Goal: Task Accomplishment & Management: Use online tool/utility

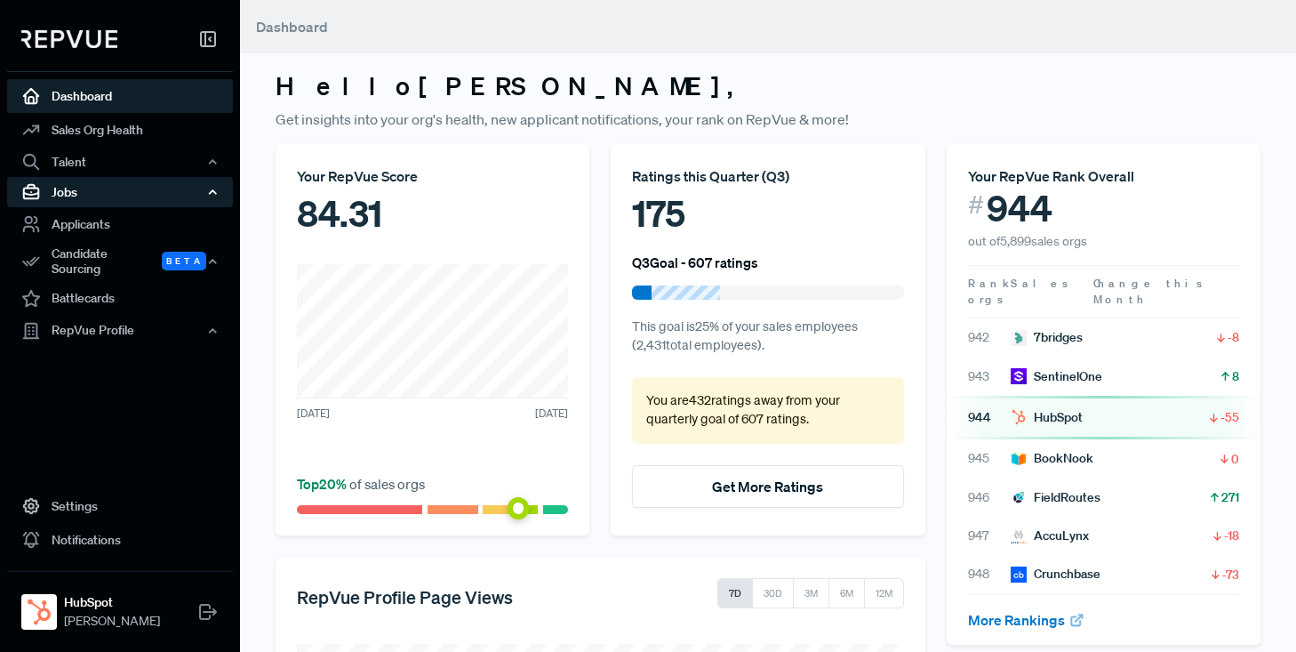
click at [73, 196] on div "Jobs" at bounding box center [120, 192] width 226 height 30
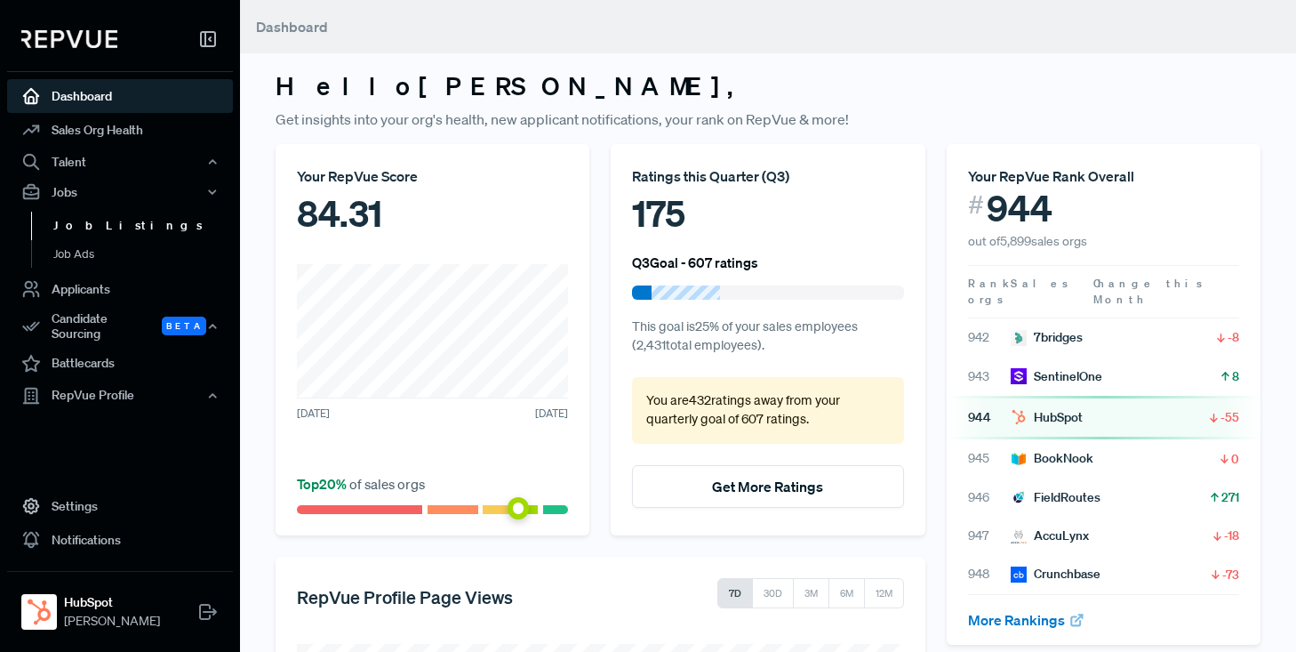
click at [83, 225] on link "Job Listings" at bounding box center [144, 226] width 226 height 28
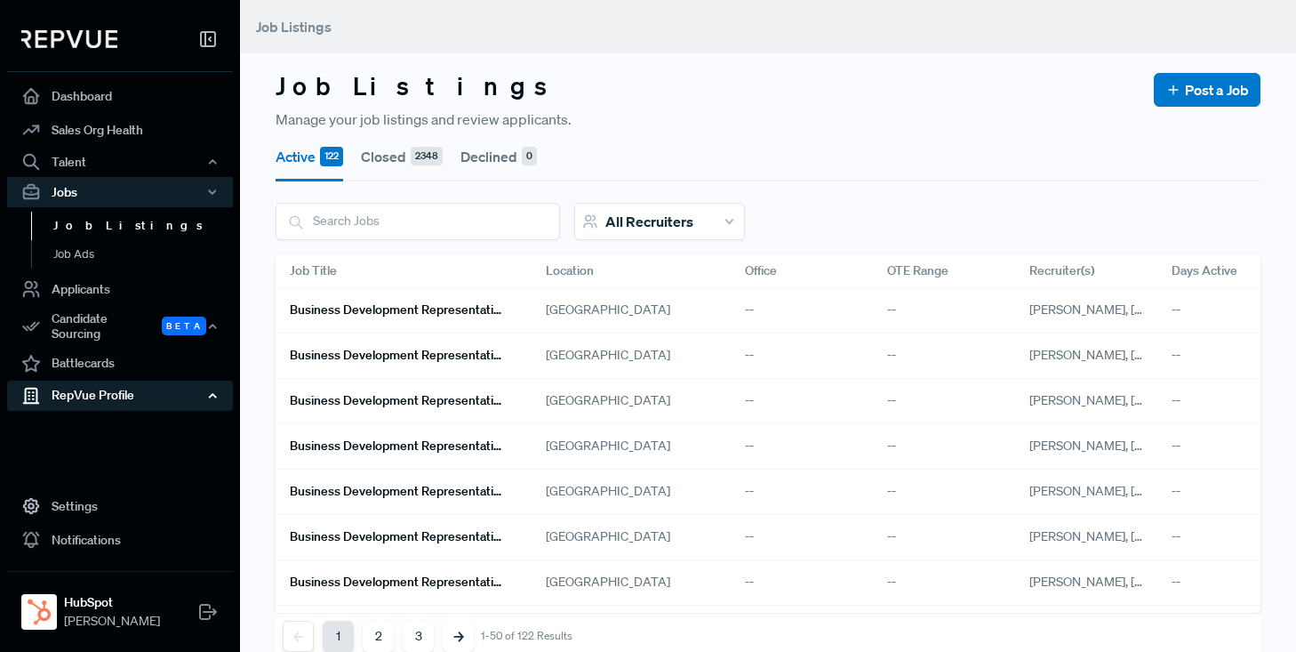
click at [84, 386] on div "RepVue Profile" at bounding box center [120, 395] width 226 height 30
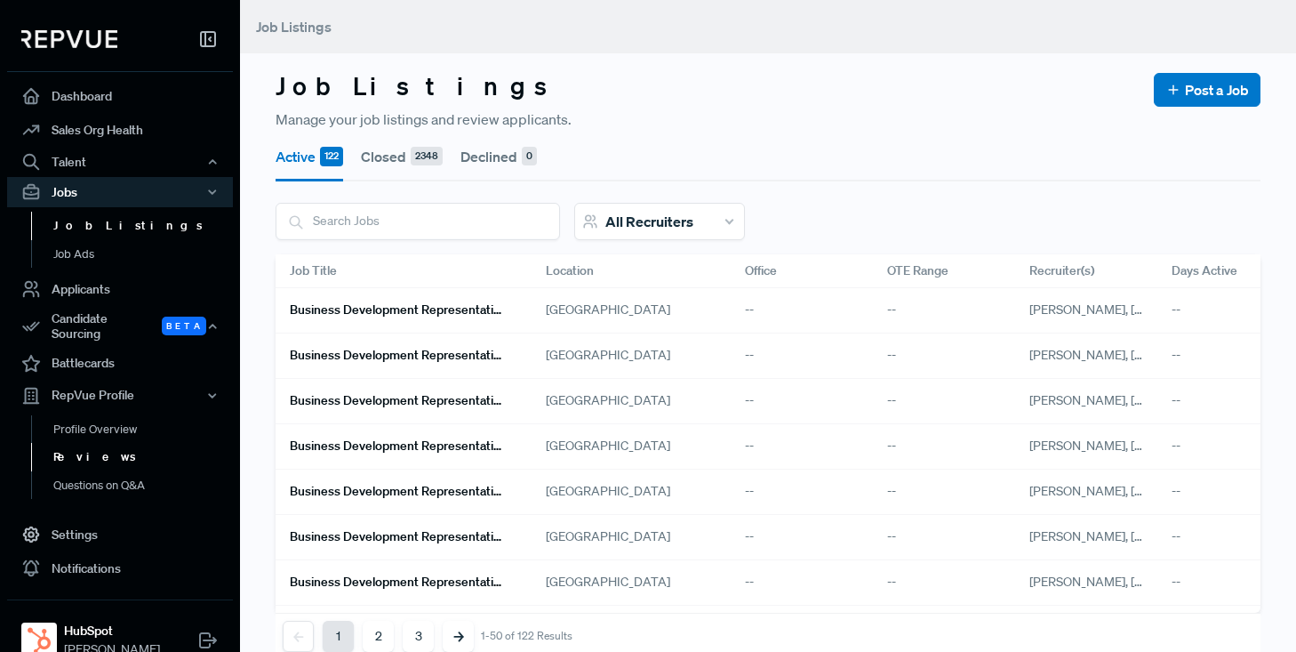
click at [76, 446] on link "Reviews" at bounding box center [144, 457] width 226 height 28
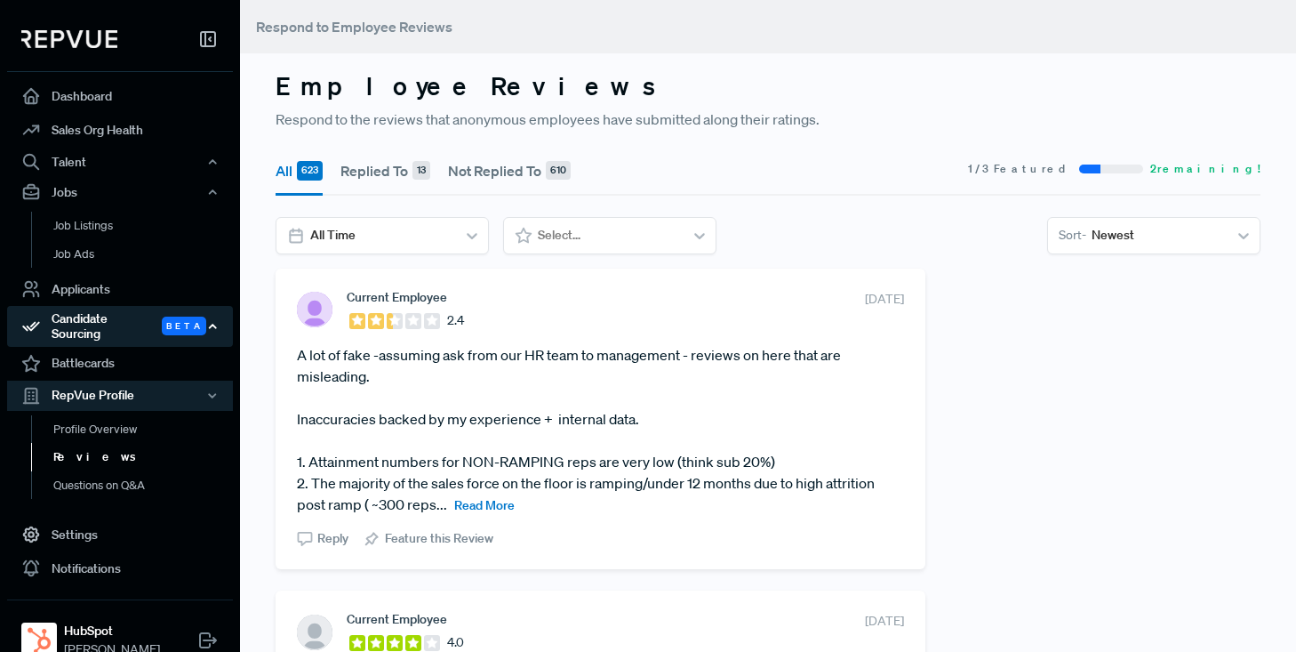
click at [94, 325] on div "Candidate Sourcing Beta" at bounding box center [120, 326] width 226 height 41
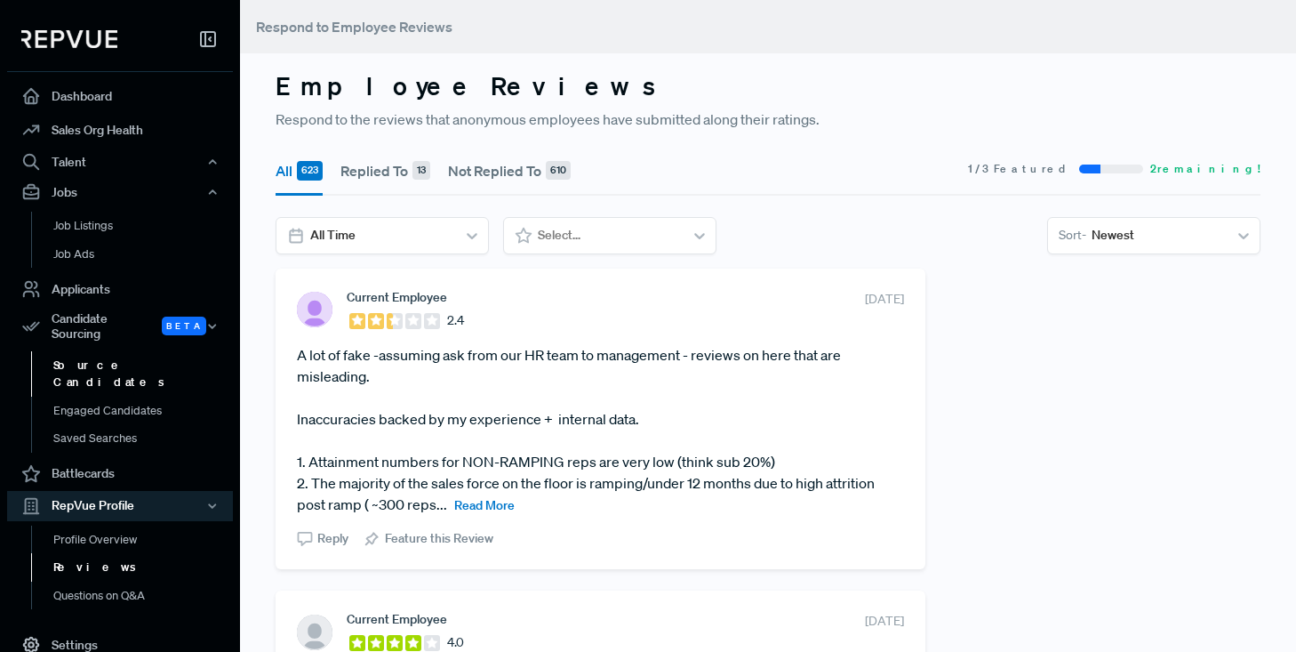
click at [97, 358] on link "Source Candidates" at bounding box center [144, 373] width 226 height 45
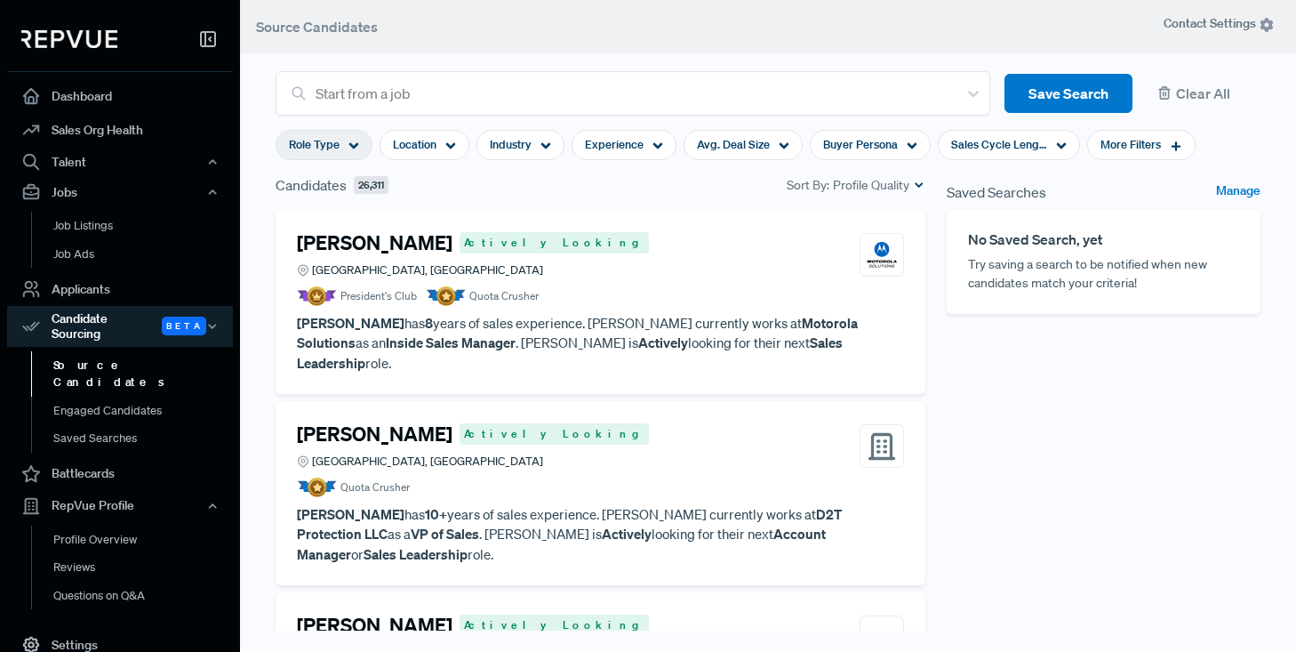
click at [356, 146] on icon at bounding box center [353, 145] width 11 height 11
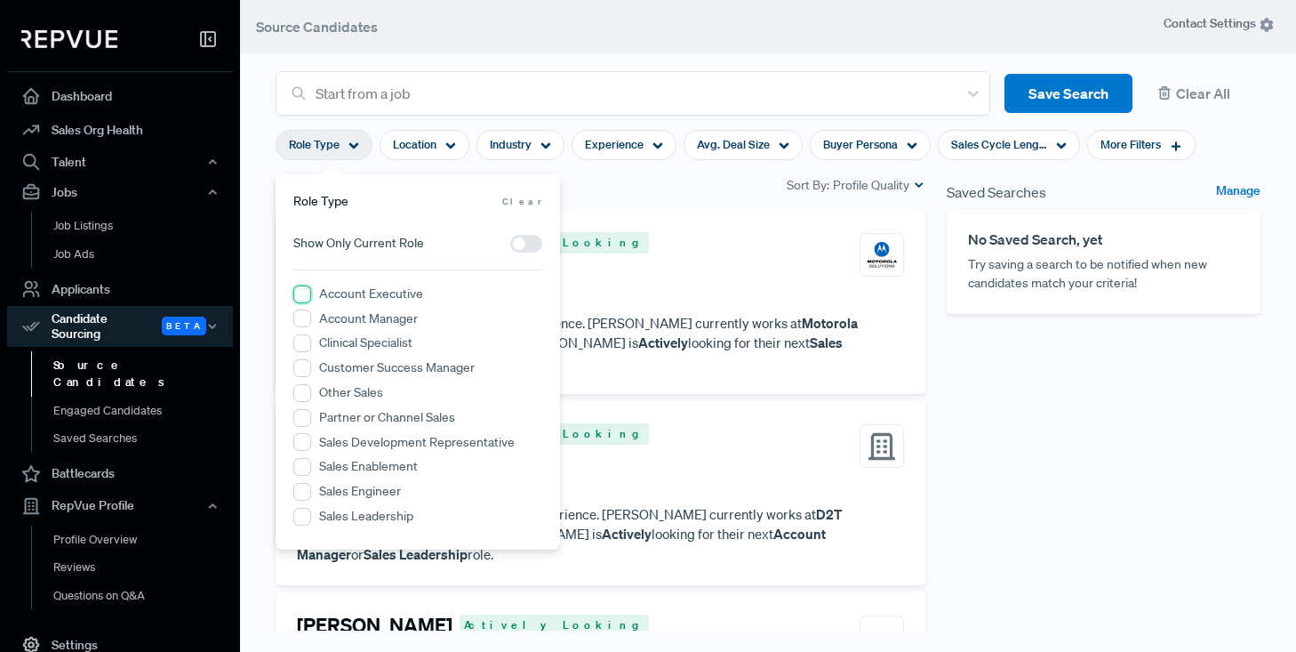
click at [300, 292] on Executive "Account Executive" at bounding box center [302, 294] width 18 height 18
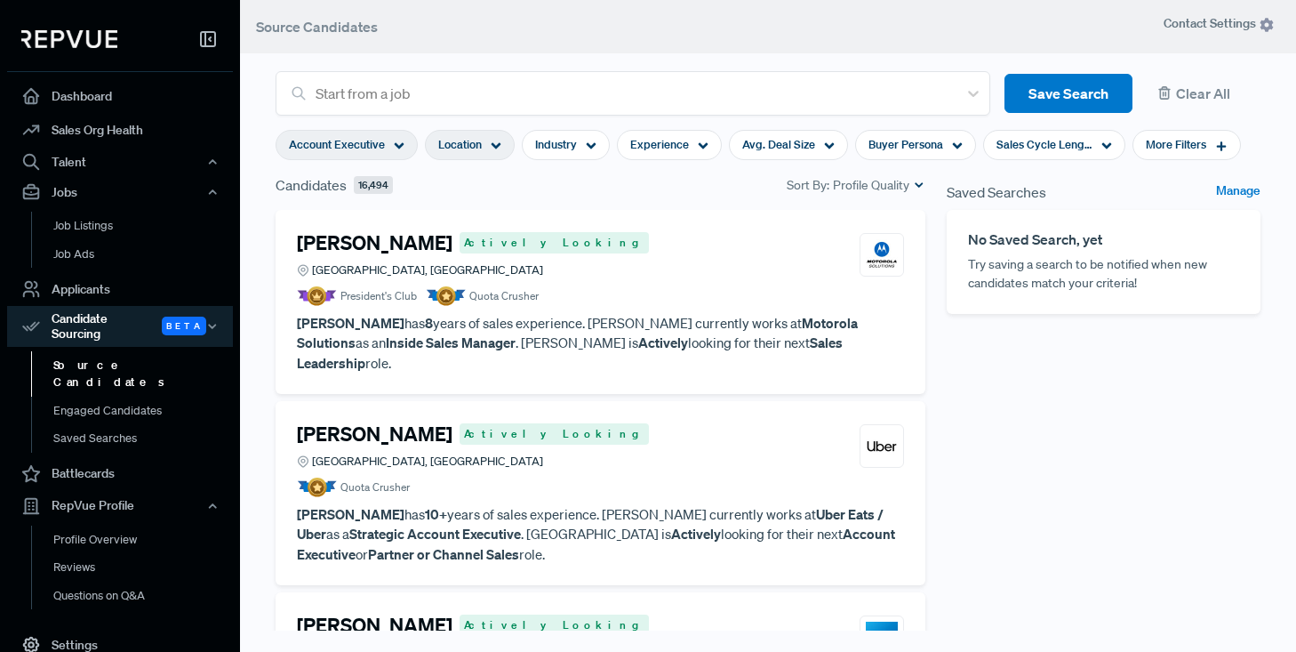
click at [500, 144] on div "Location" at bounding box center [470, 145] width 90 height 30
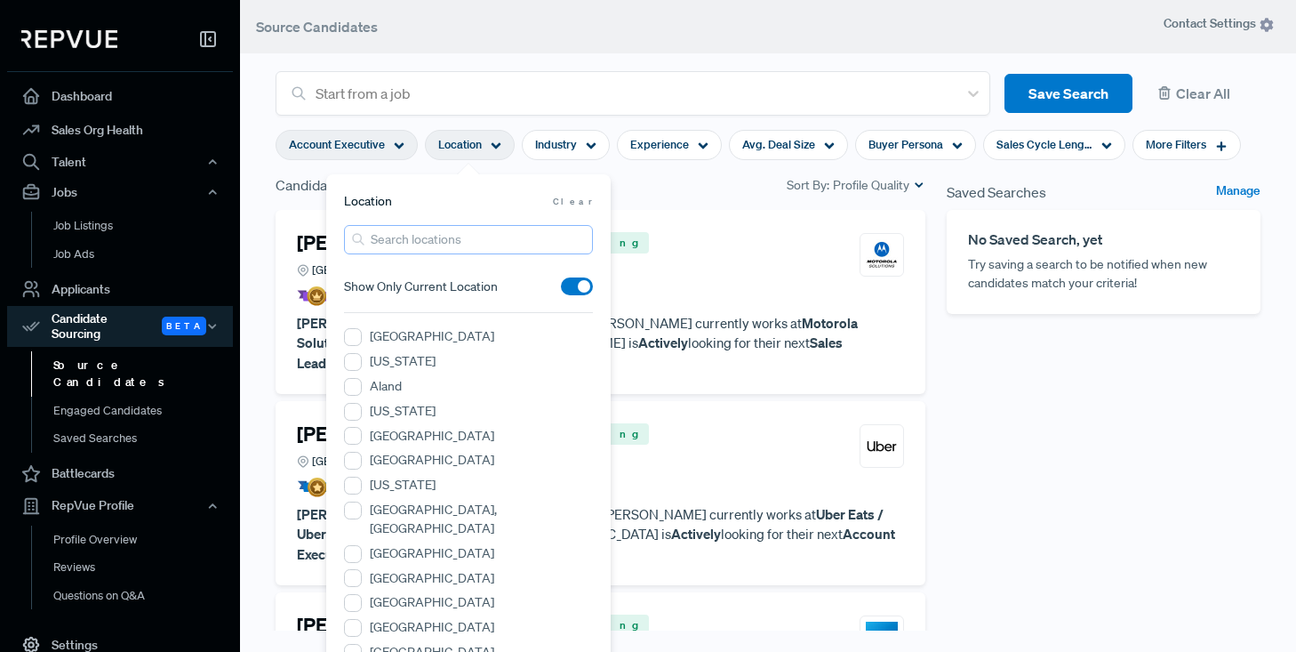
click at [444, 243] on input "search" at bounding box center [468, 239] width 249 height 29
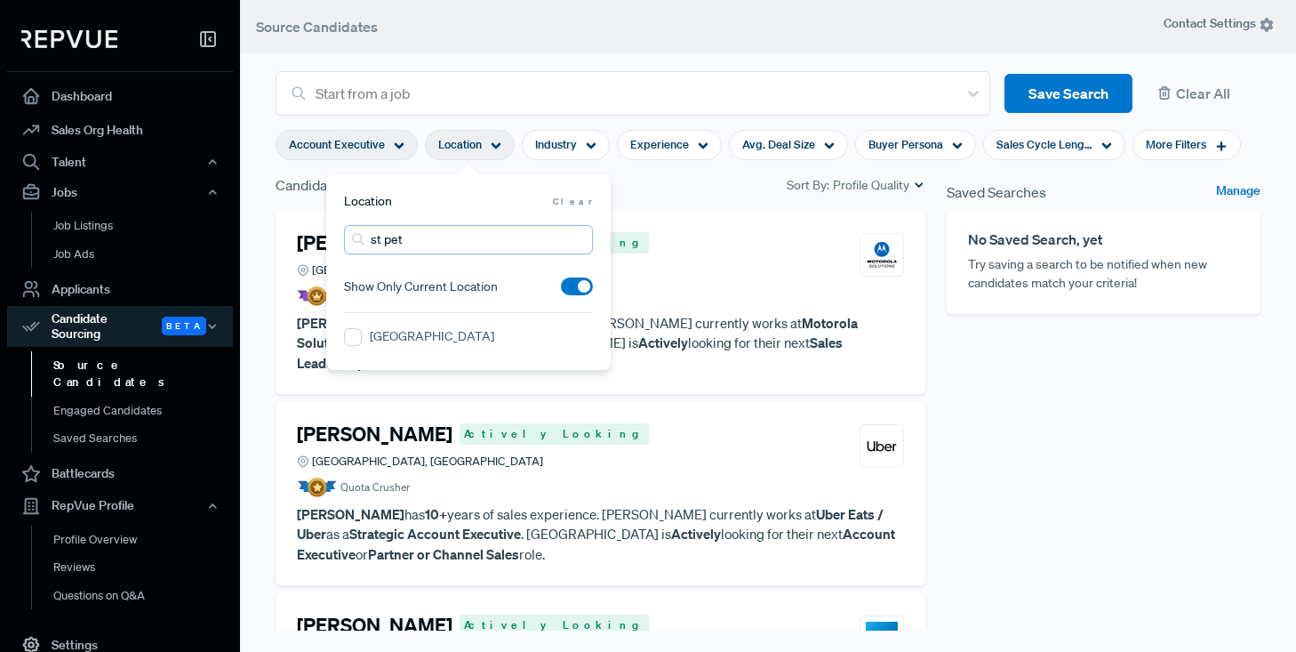
type input "st pet"
click at [455, 339] on label "[GEOGRAPHIC_DATA]" at bounding box center [432, 336] width 124 height 19
click at [362, 339] on Area "[GEOGRAPHIC_DATA]" at bounding box center [353, 337] width 18 height 18
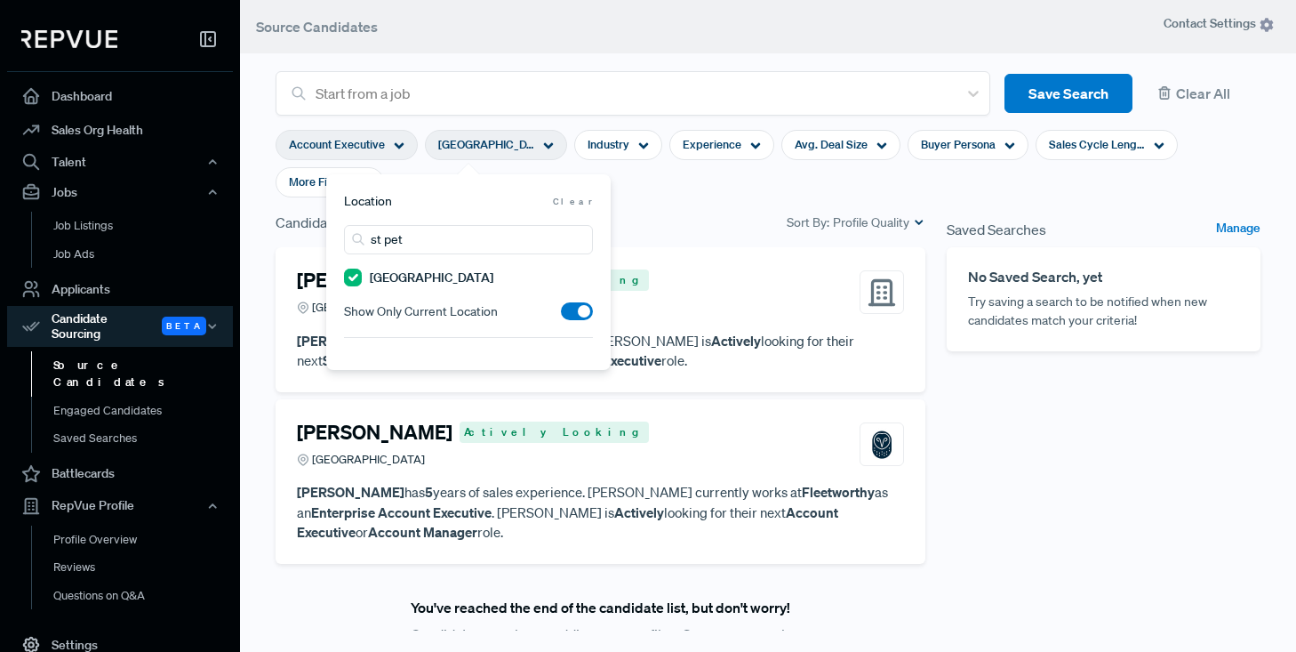
click at [672, 195] on section "Account Executive [GEOGRAPHIC_DATA] Area Industry Experience Avg. Deal Size Buy…" at bounding box center [768, 164] width 985 height 96
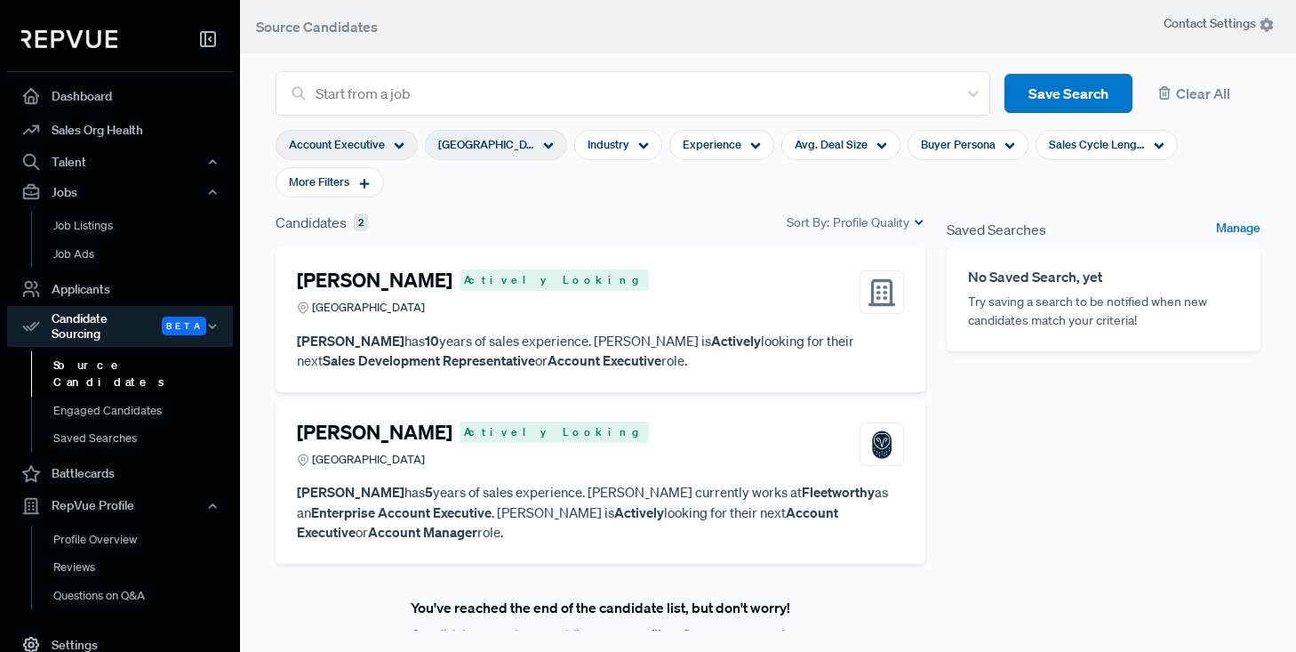
click at [548, 142] on icon at bounding box center [548, 145] width 11 height 11
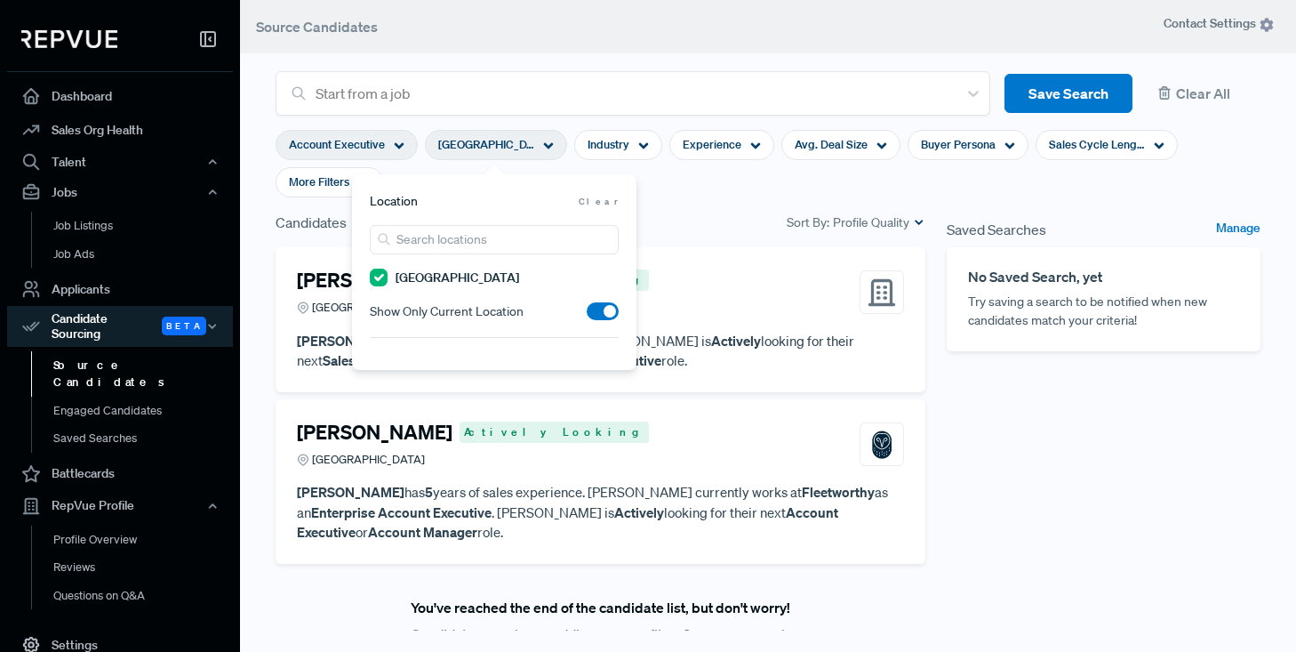
click at [602, 310] on span at bounding box center [603, 311] width 32 height 18
click at [587, 316] on input "checkbox" at bounding box center [587, 316] width 0 height 0
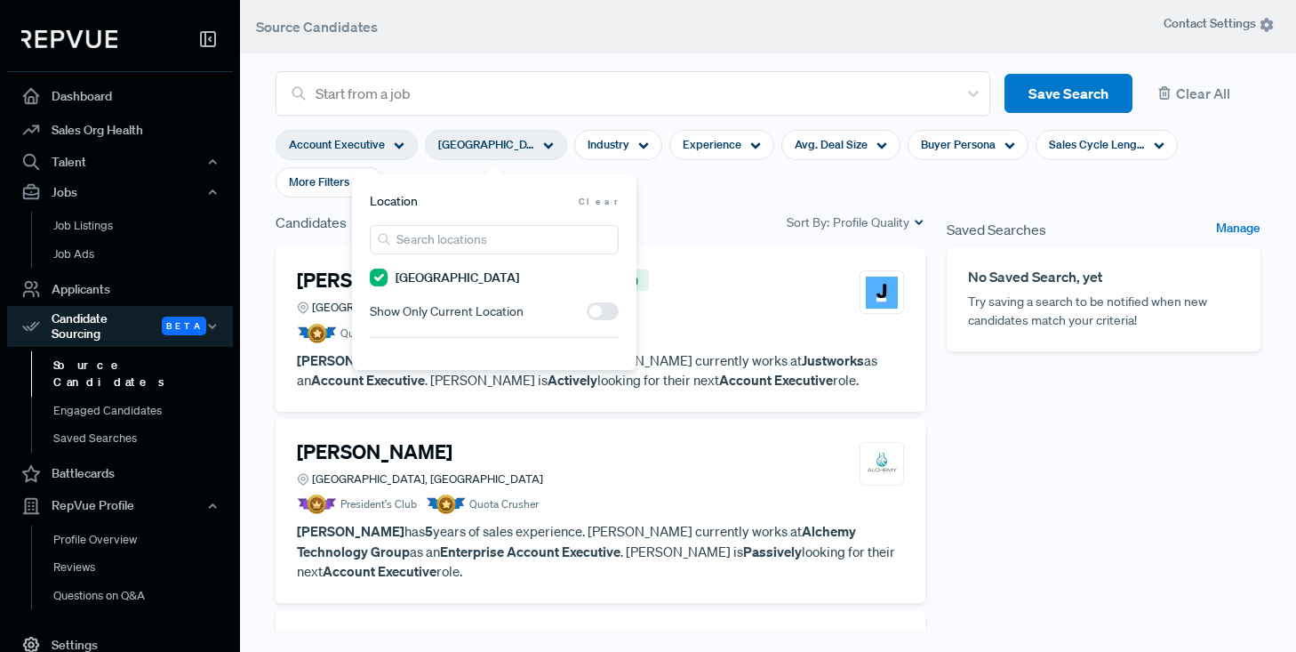
click at [684, 193] on section "Account Executive [GEOGRAPHIC_DATA] Area Industry Experience Avg. Deal Size Buy…" at bounding box center [768, 164] width 985 height 96
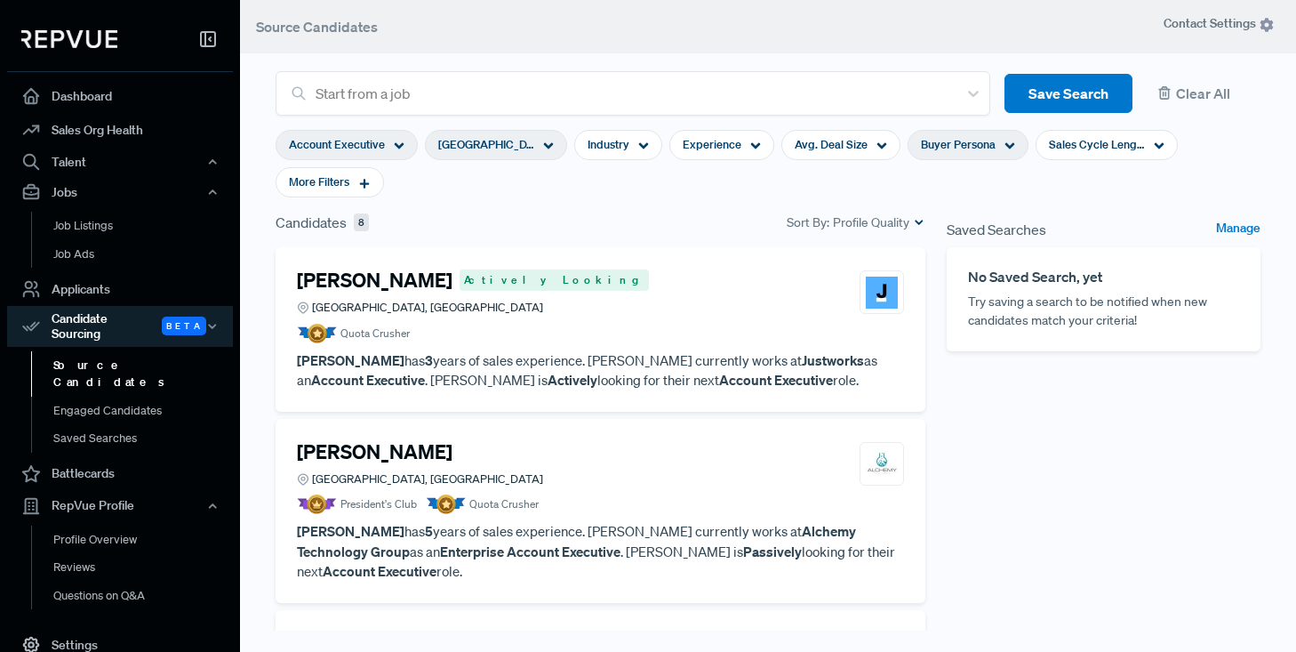
click at [1005, 146] on use at bounding box center [1010, 146] width 10 height 6
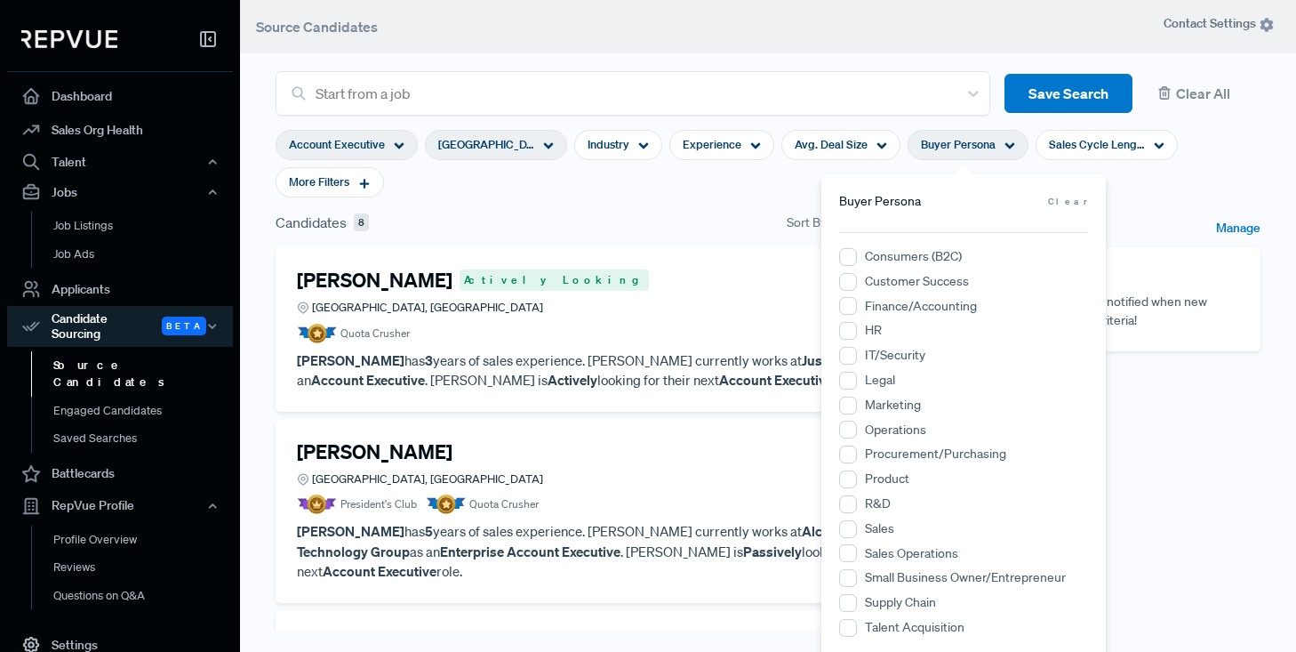
click at [525, 359] on p "[PERSON_NAME] has 3 years of sales experience. [PERSON_NAME] currently works at…" at bounding box center [600, 370] width 607 height 40
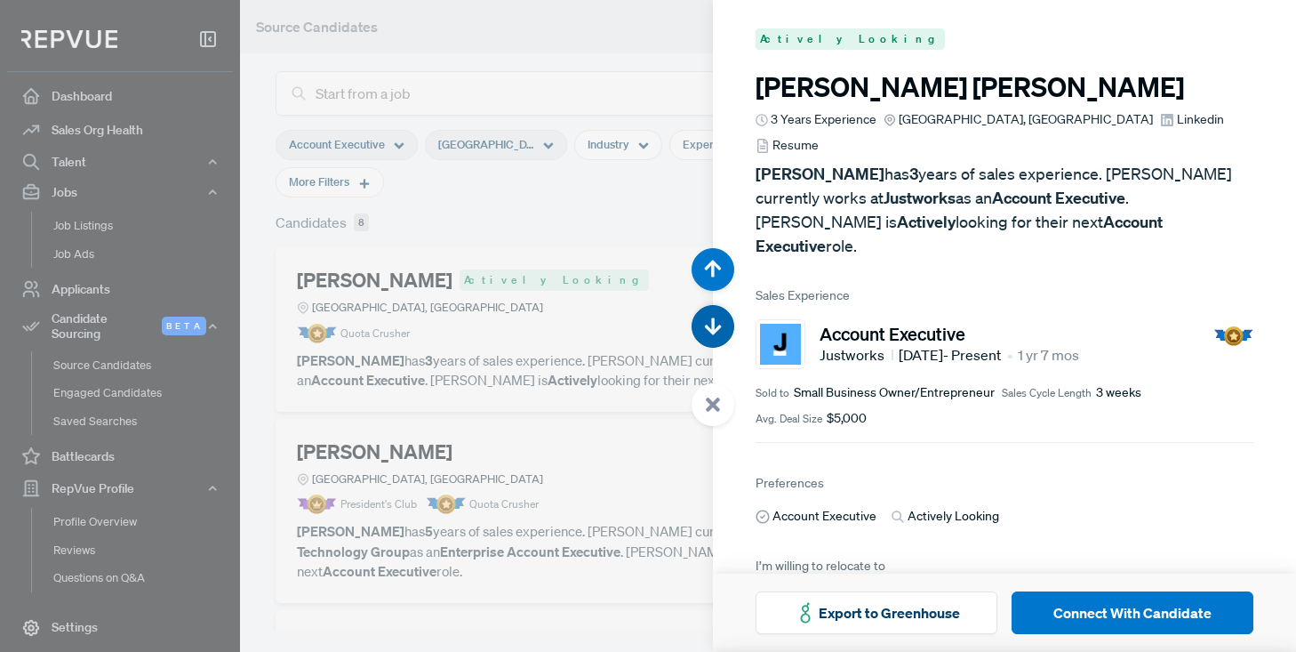
click at [710, 336] on button "button" at bounding box center [713, 326] width 43 height 43
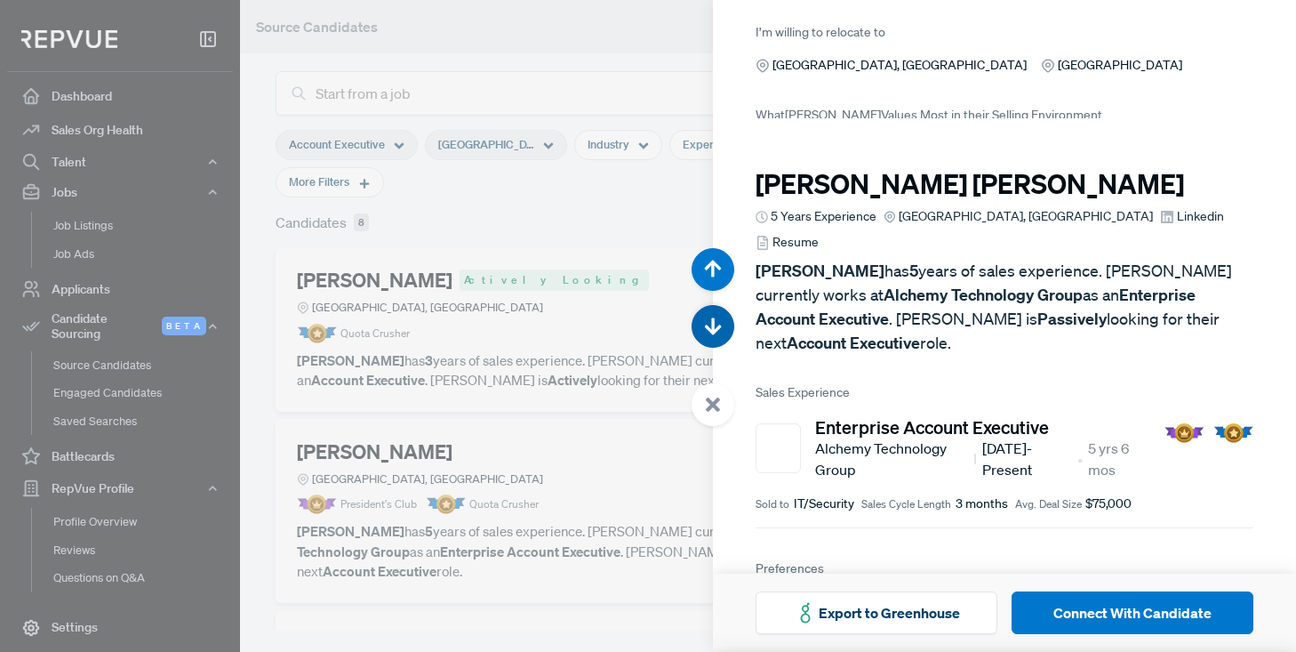
scroll to position [652, 0]
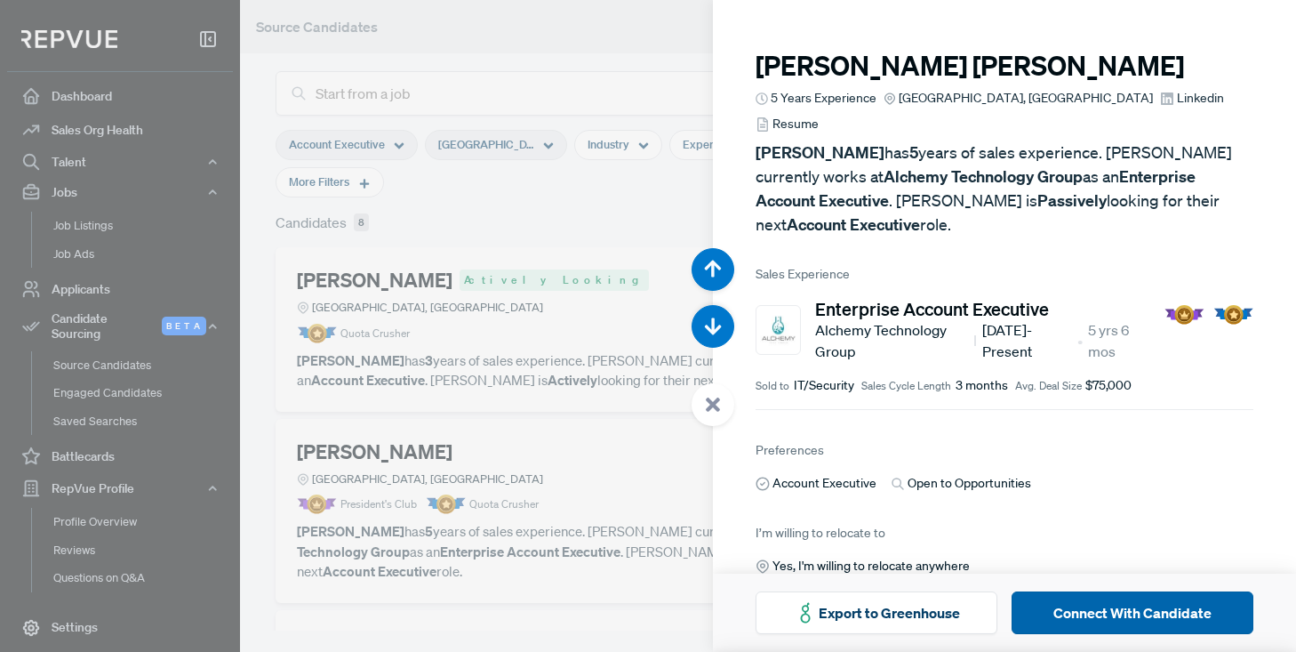
click at [1138, 612] on button "Connect With Candidate" at bounding box center [1133, 612] width 242 height 43
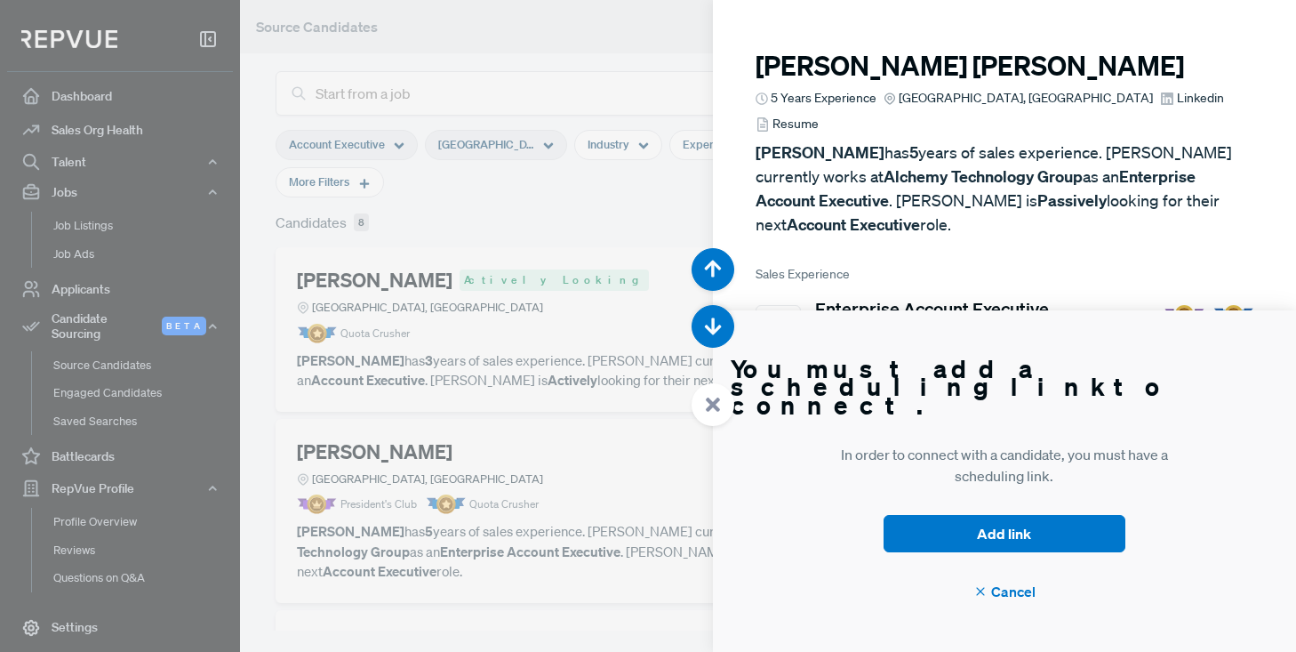
click at [580, 58] on div at bounding box center [648, 326] width 1296 height 652
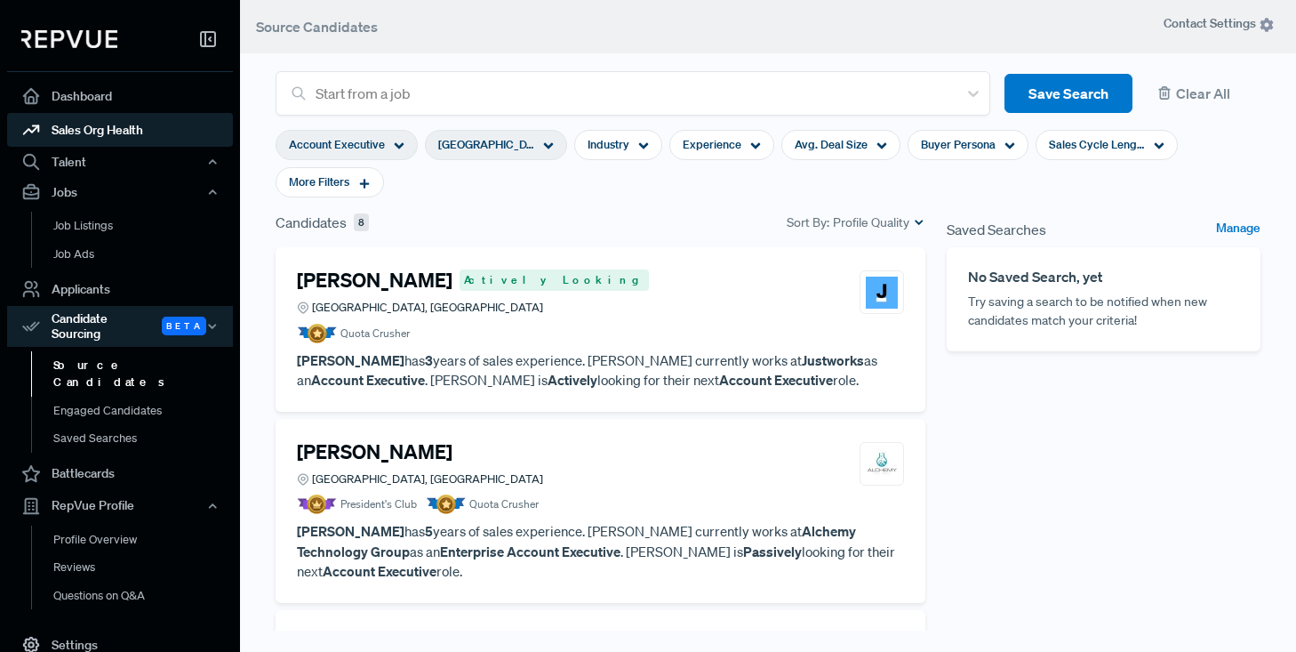
click at [103, 124] on link "Sales Org Health" at bounding box center [120, 130] width 226 height 34
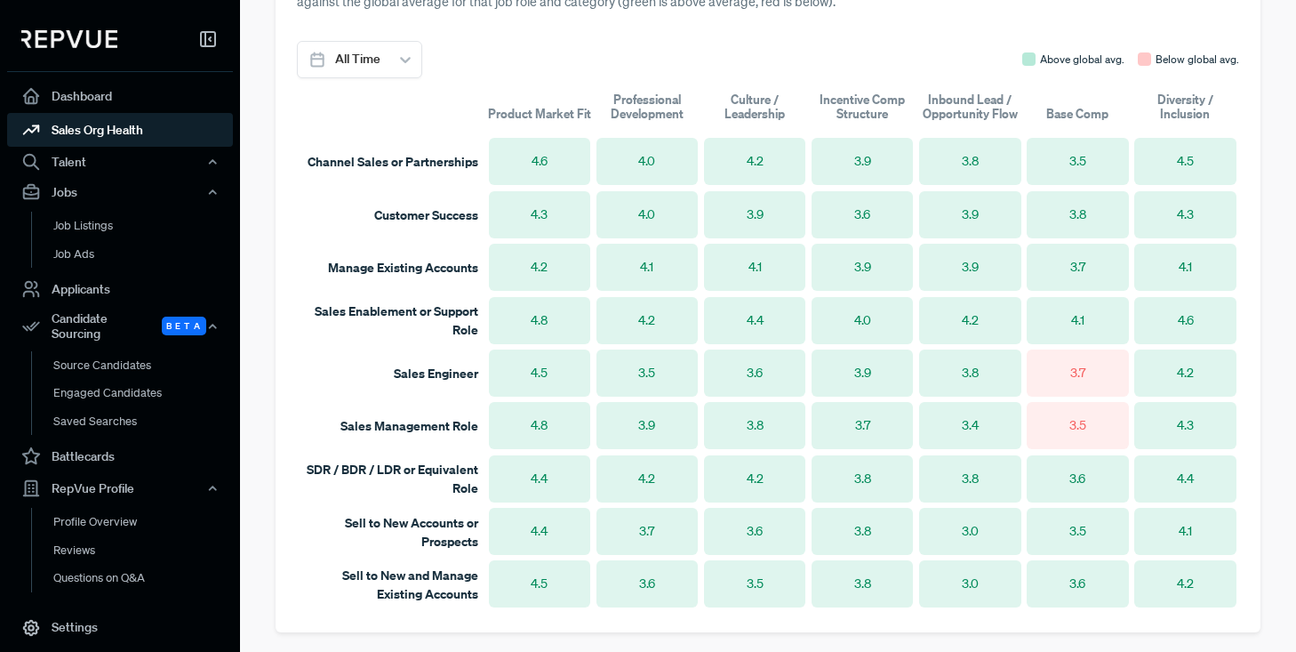
scroll to position [1171, 0]
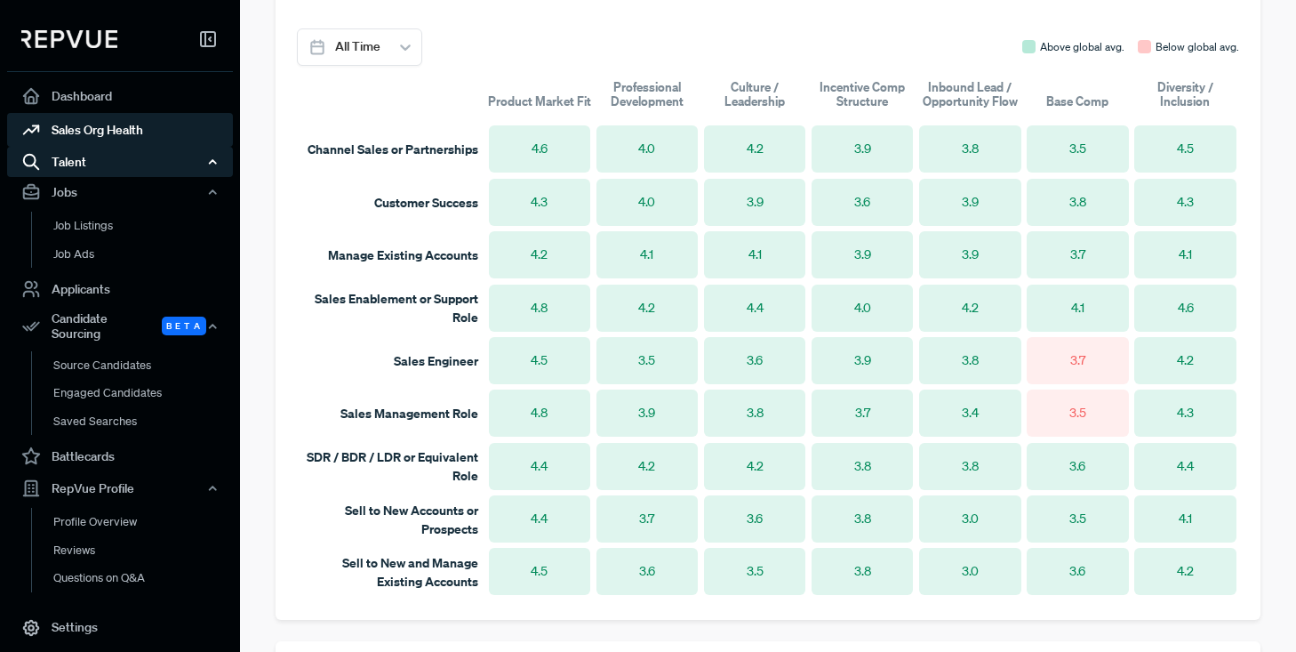
click at [84, 166] on div "Talent" at bounding box center [120, 162] width 226 height 30
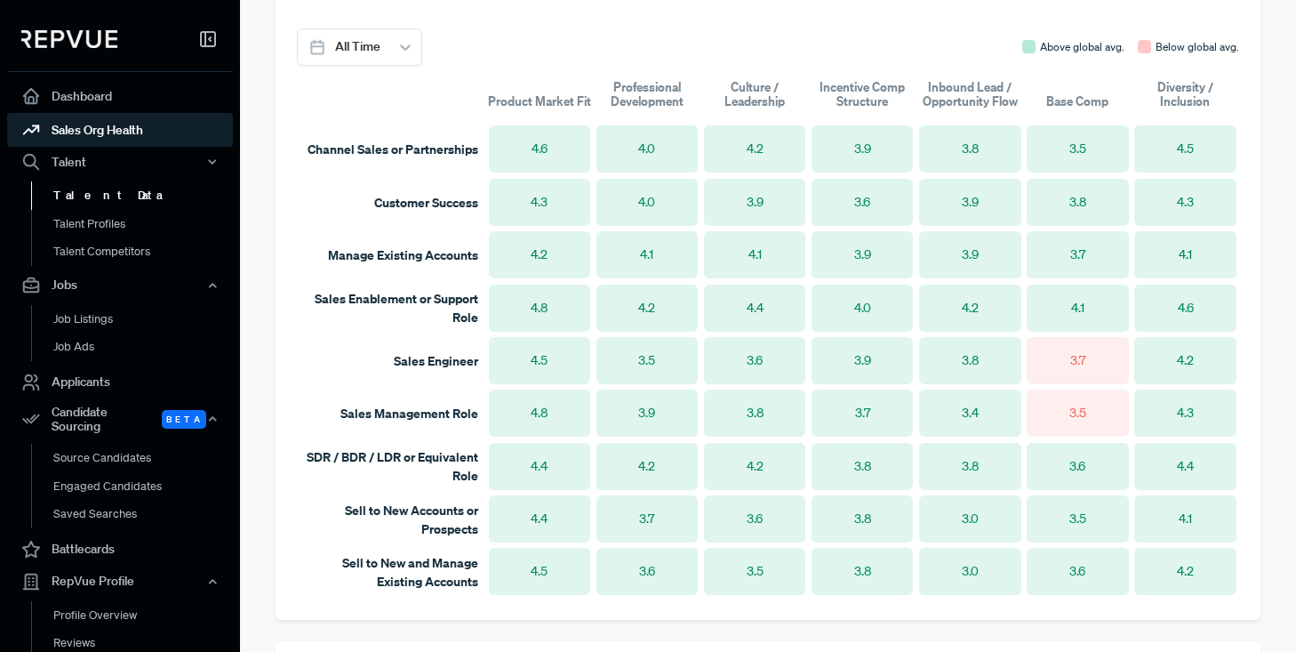
click at [88, 194] on link "Talent Data" at bounding box center [144, 195] width 226 height 28
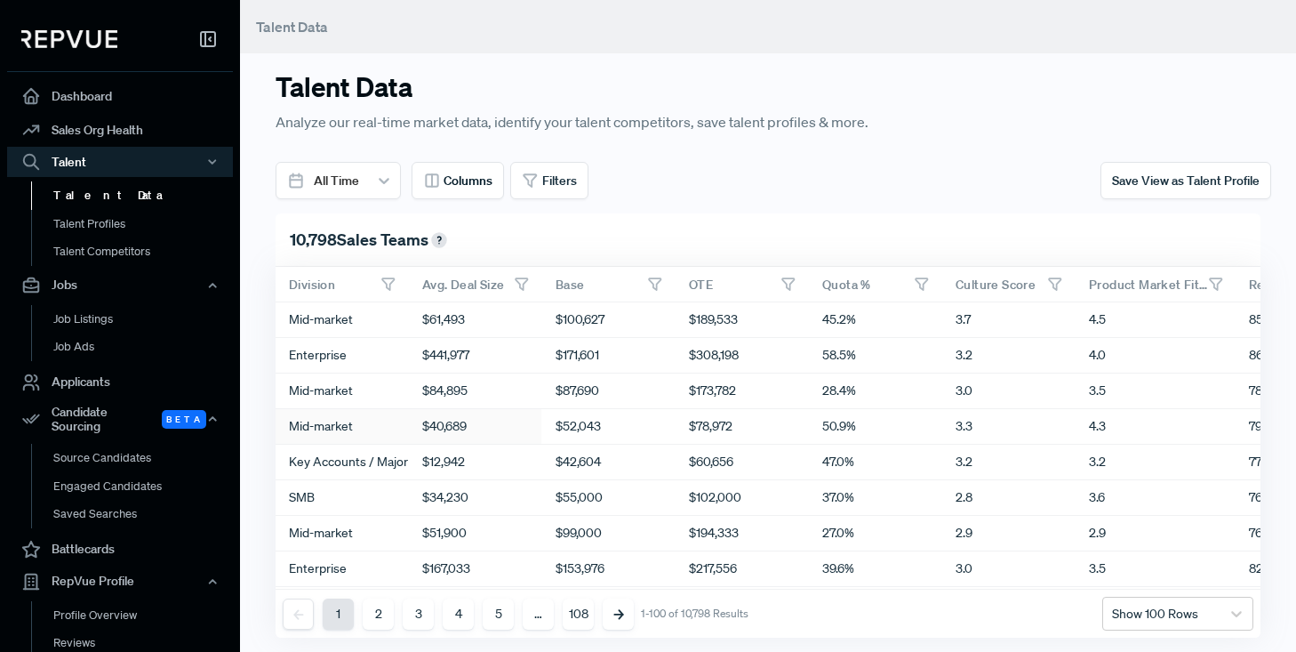
scroll to position [0, 975]
click at [84, 536] on link "Battlecards" at bounding box center [120, 549] width 226 height 34
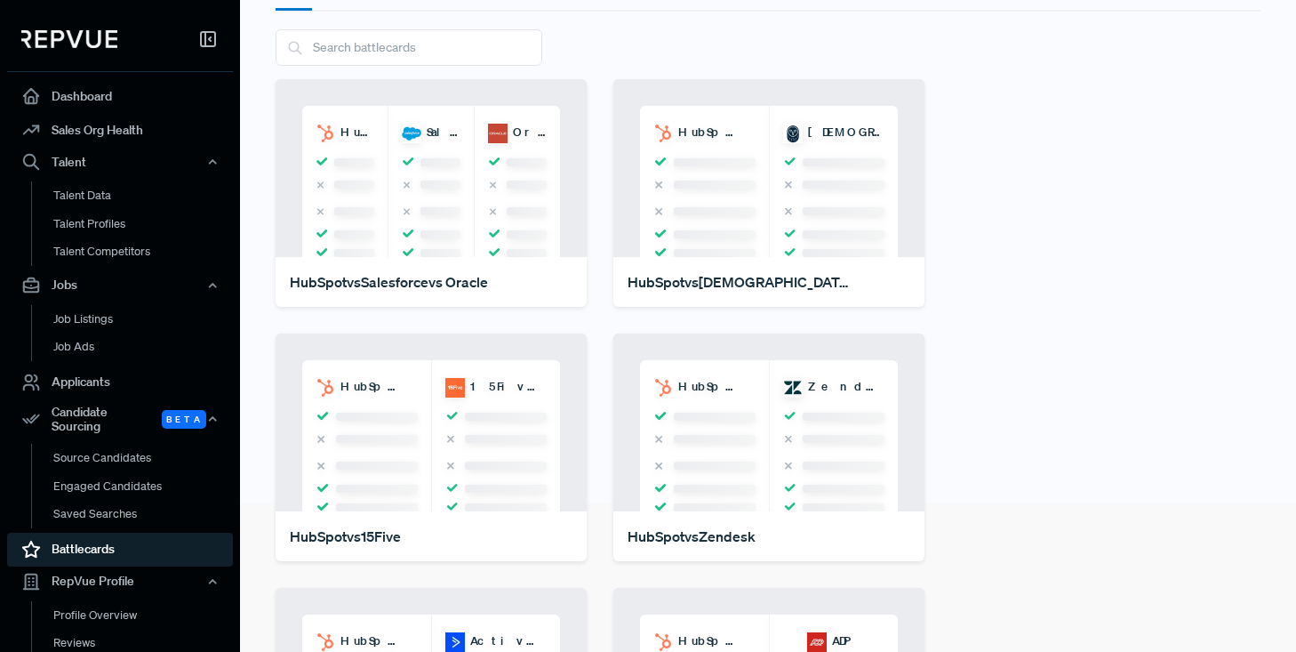
scroll to position [159, 0]
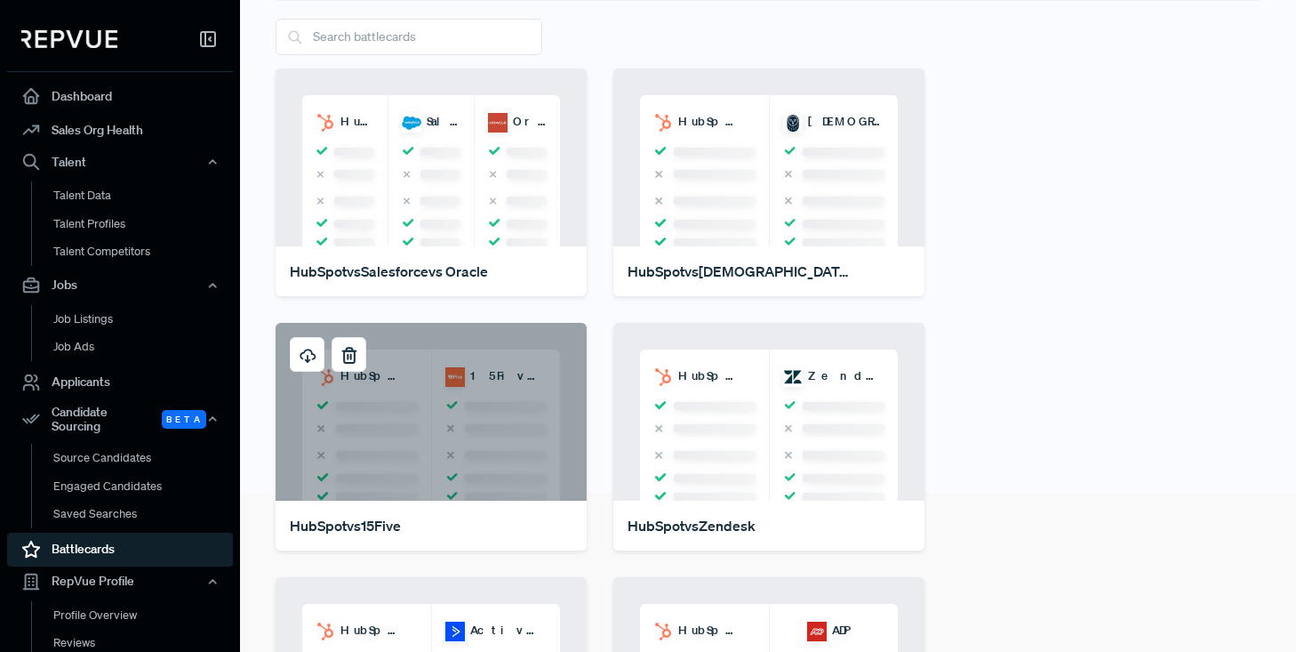
click at [418, 418] on div "HubSpot 15Five" at bounding box center [431, 412] width 311 height 178
